Goal: Check status: Check status

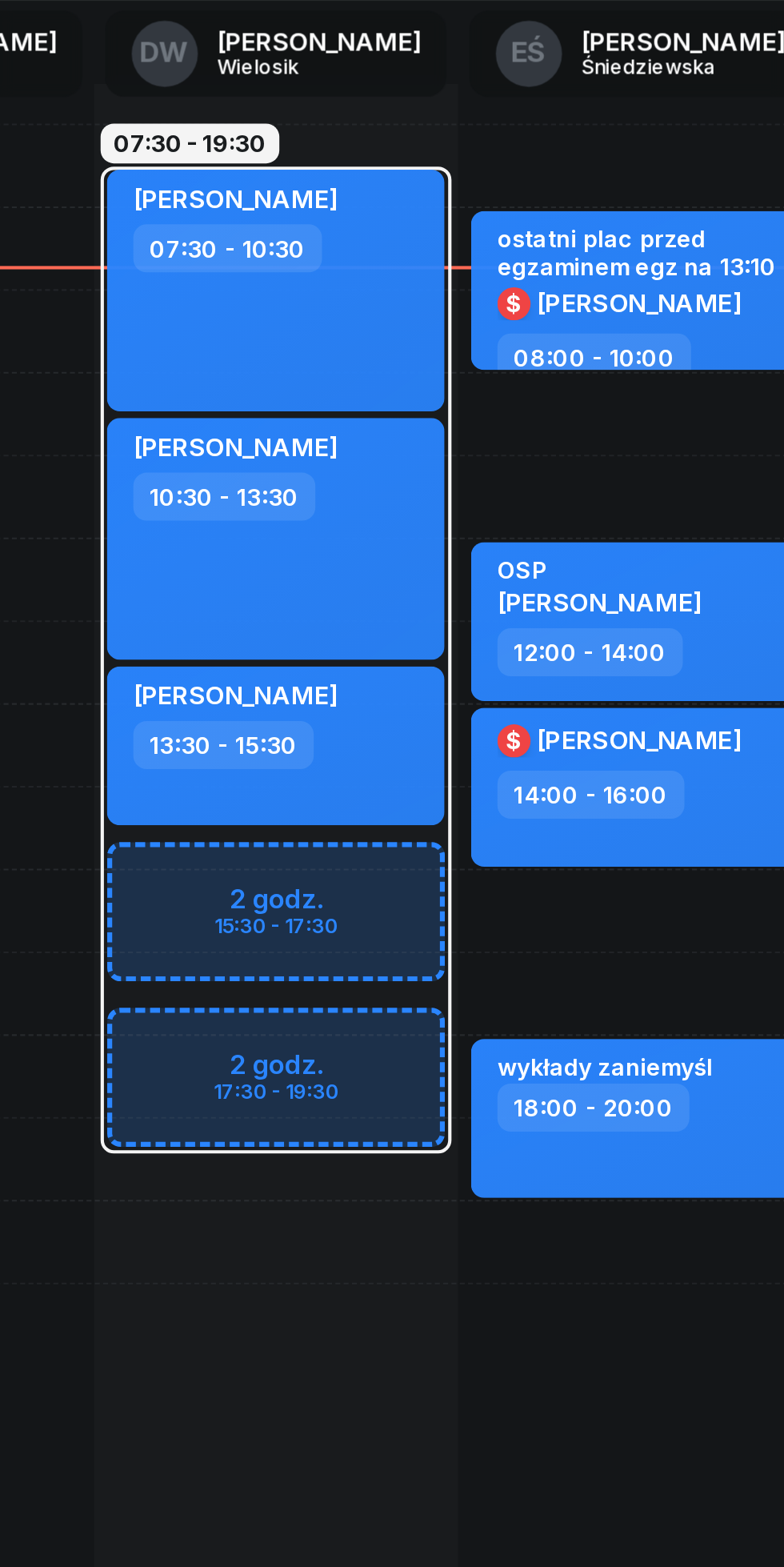
scroll to position [0, 1]
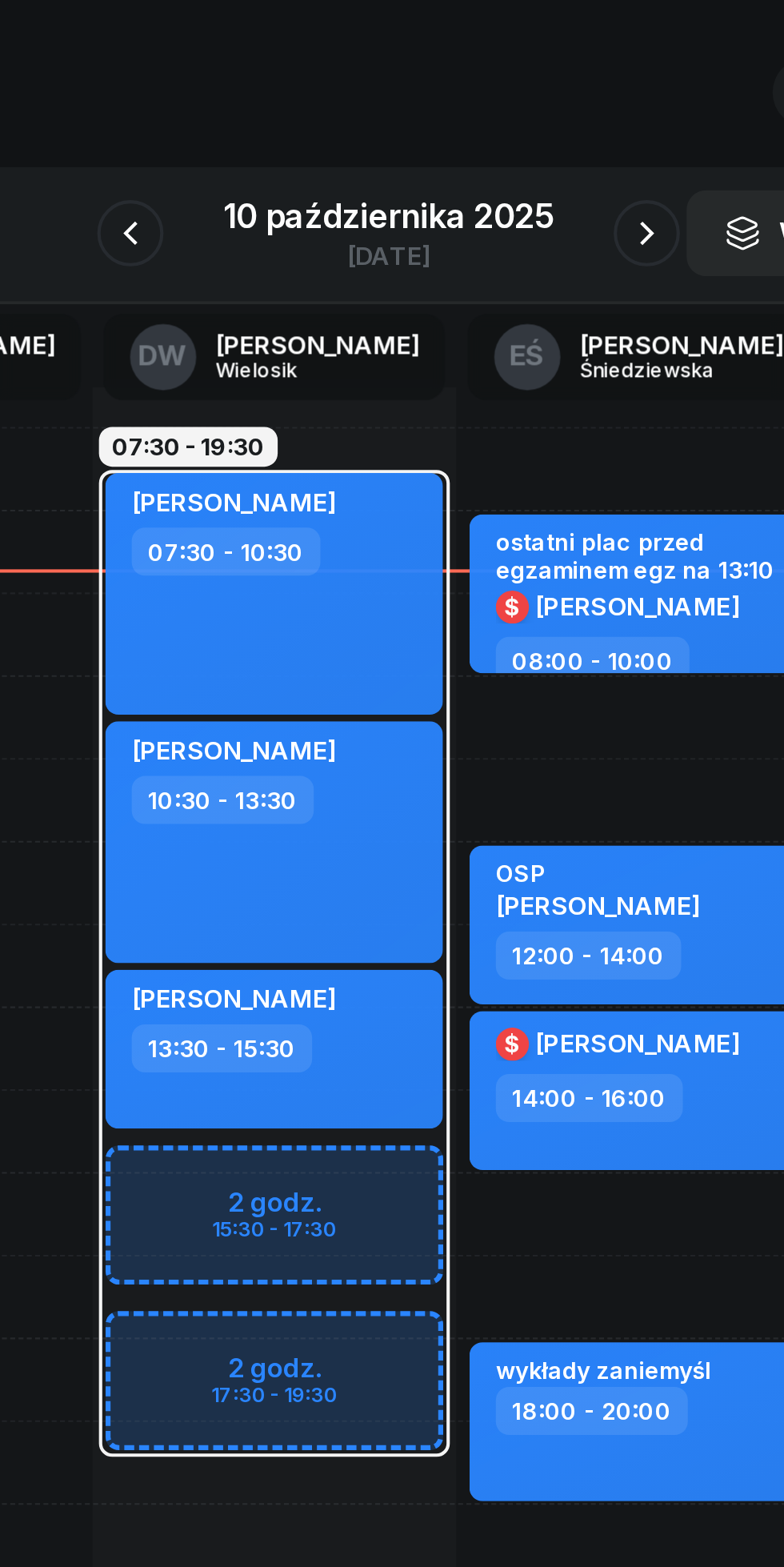
click at [267, 179] on icon "button" at bounding box center [267, 179] width 19 height 19
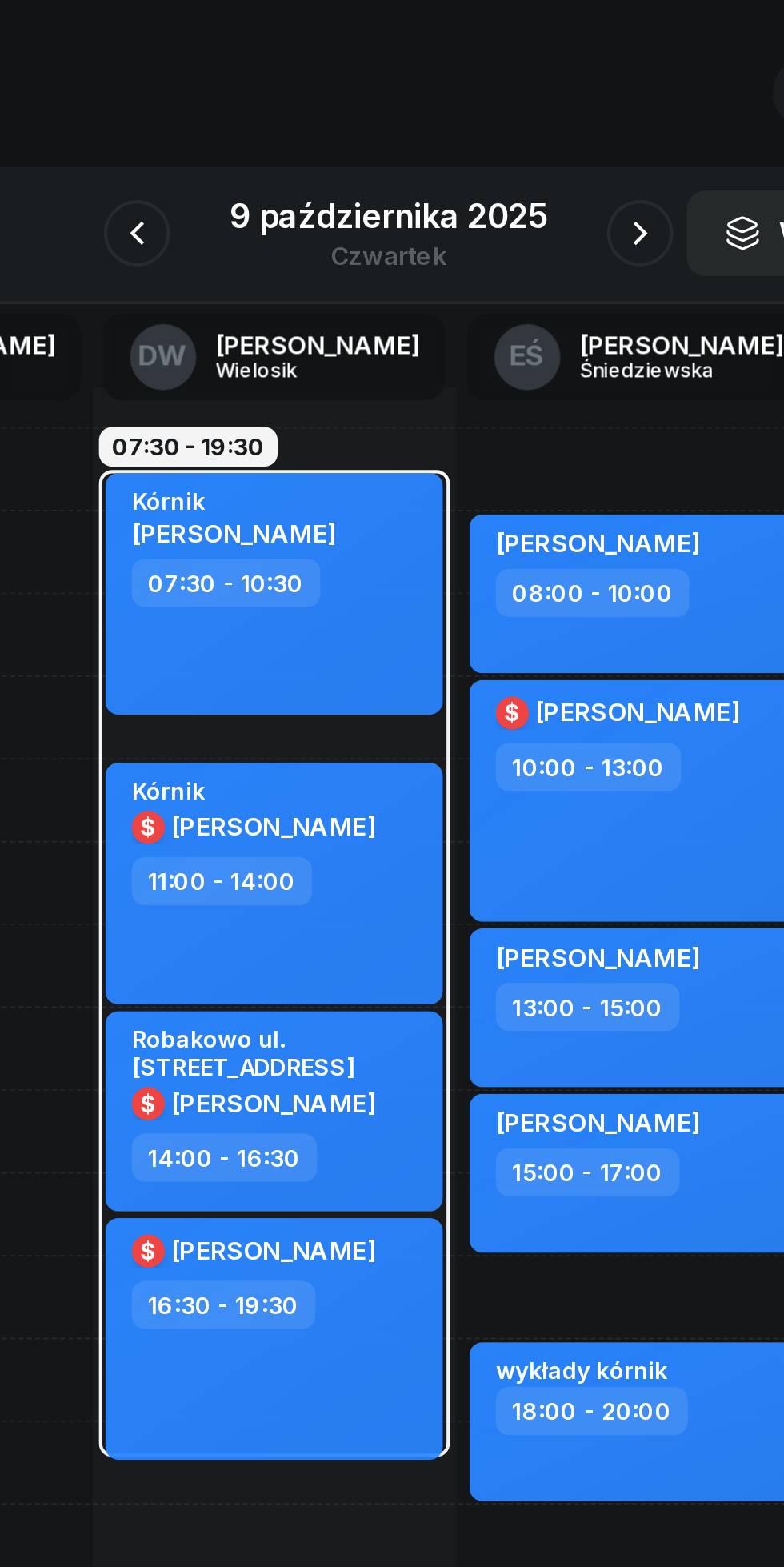
click at [287, 180] on button "button" at bounding box center [271, 180] width 32 height 32
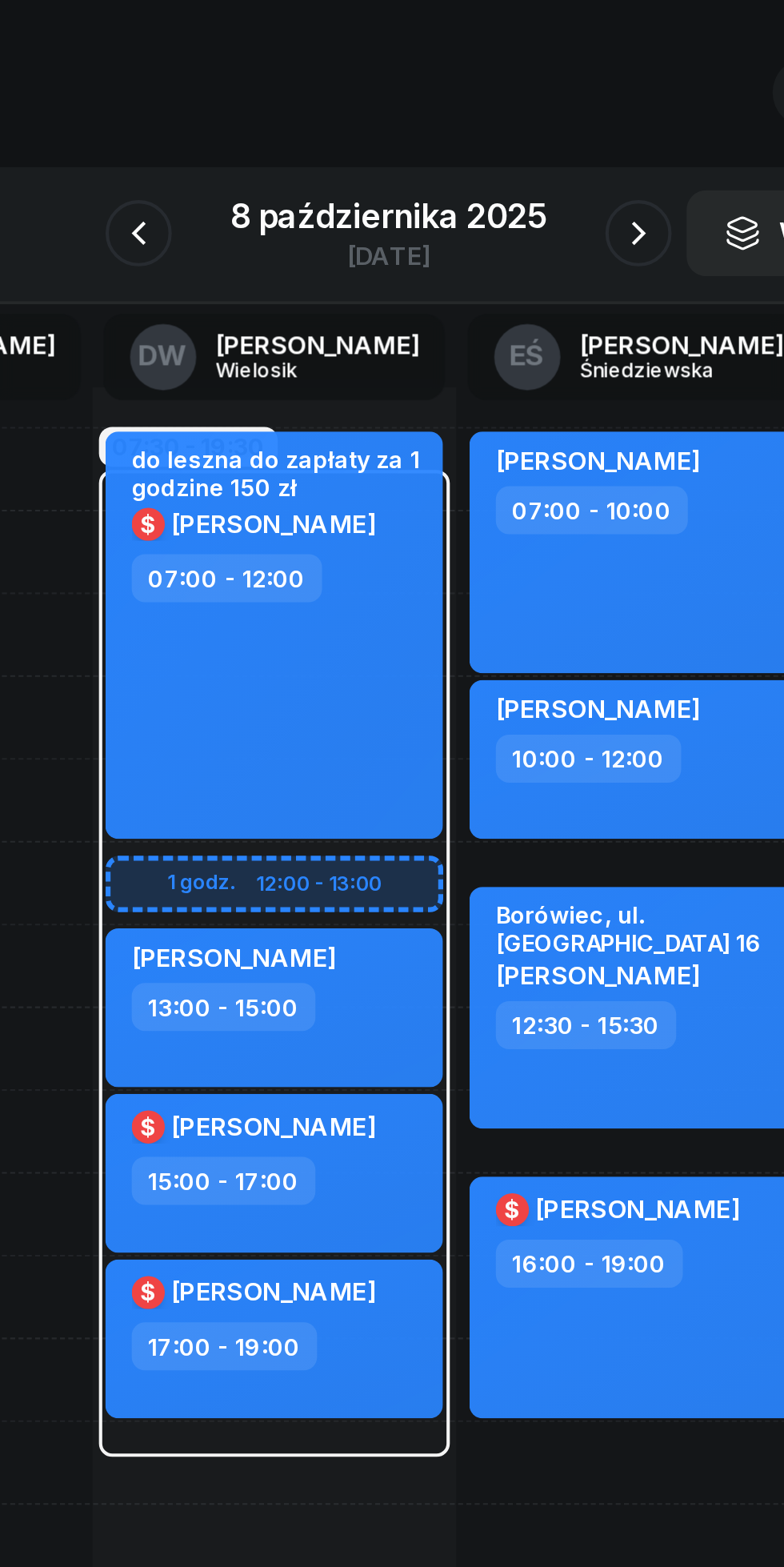
click at [277, 176] on icon "button" at bounding box center [271, 179] width 19 height 19
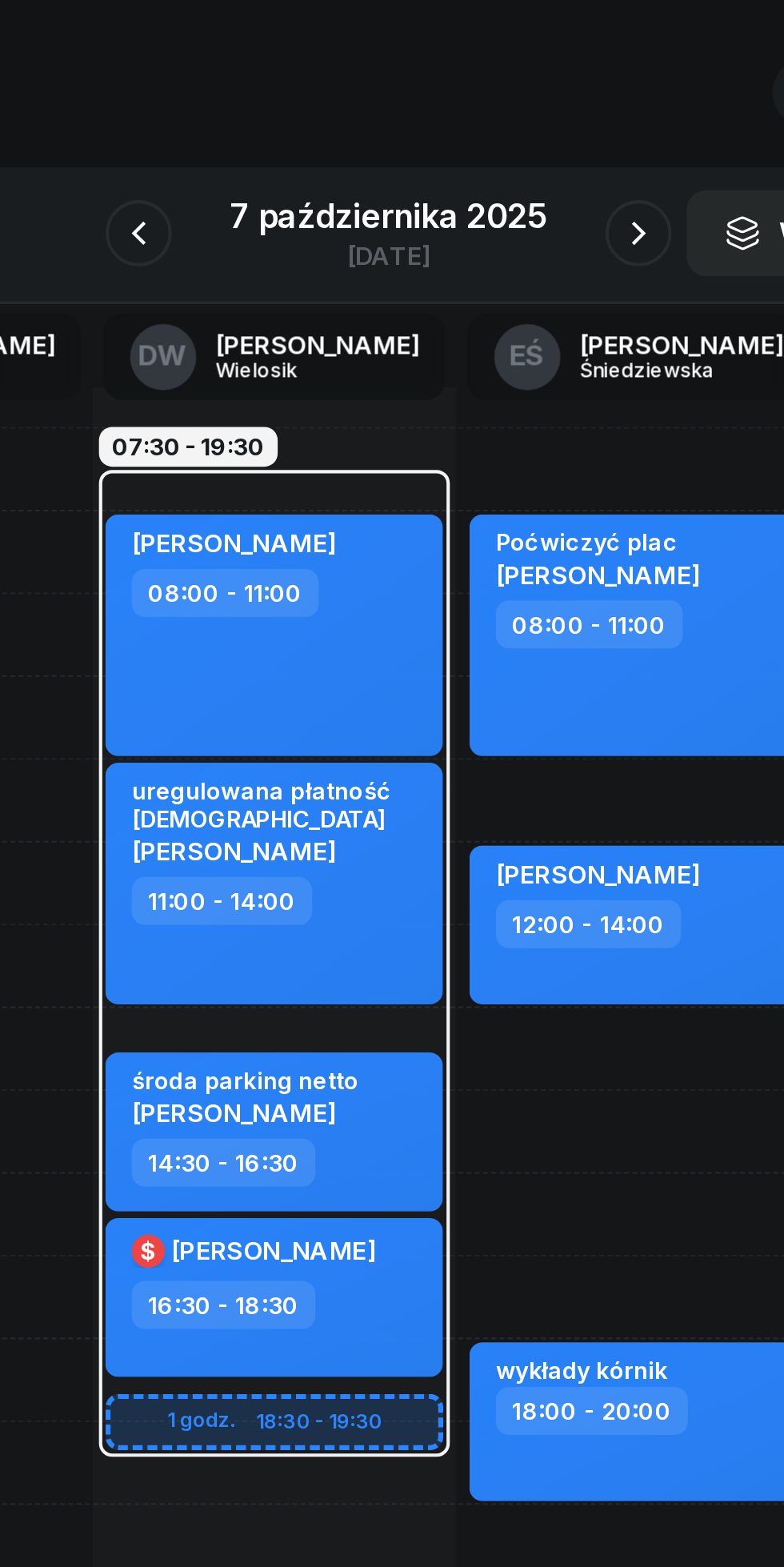
click at [270, 171] on icon "button" at bounding box center [271, 179] width 19 height 19
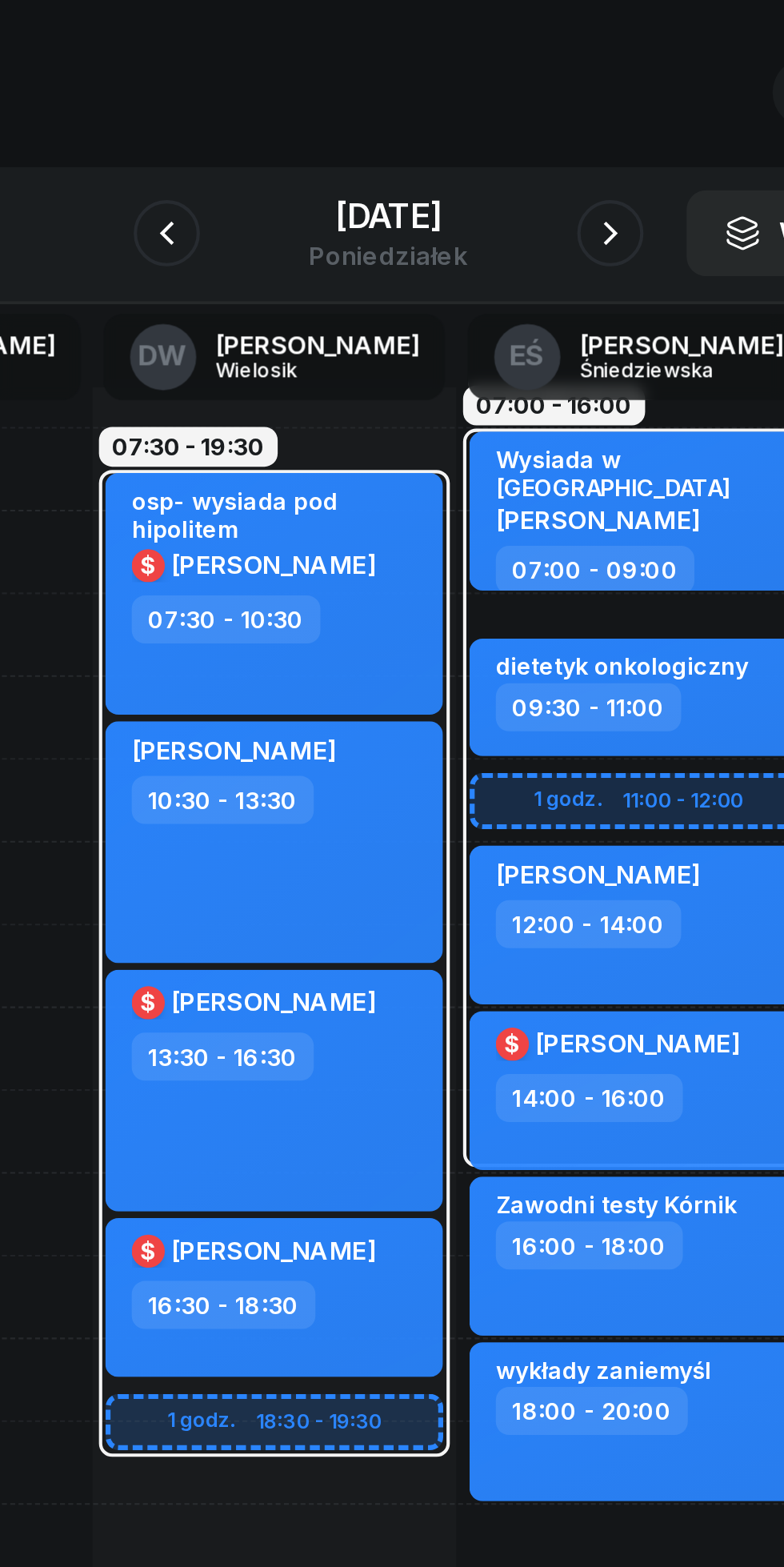
click at [276, 188] on icon "button" at bounding box center [285, 179] width 19 height 19
